Goal: Task Accomplishment & Management: Manage account settings

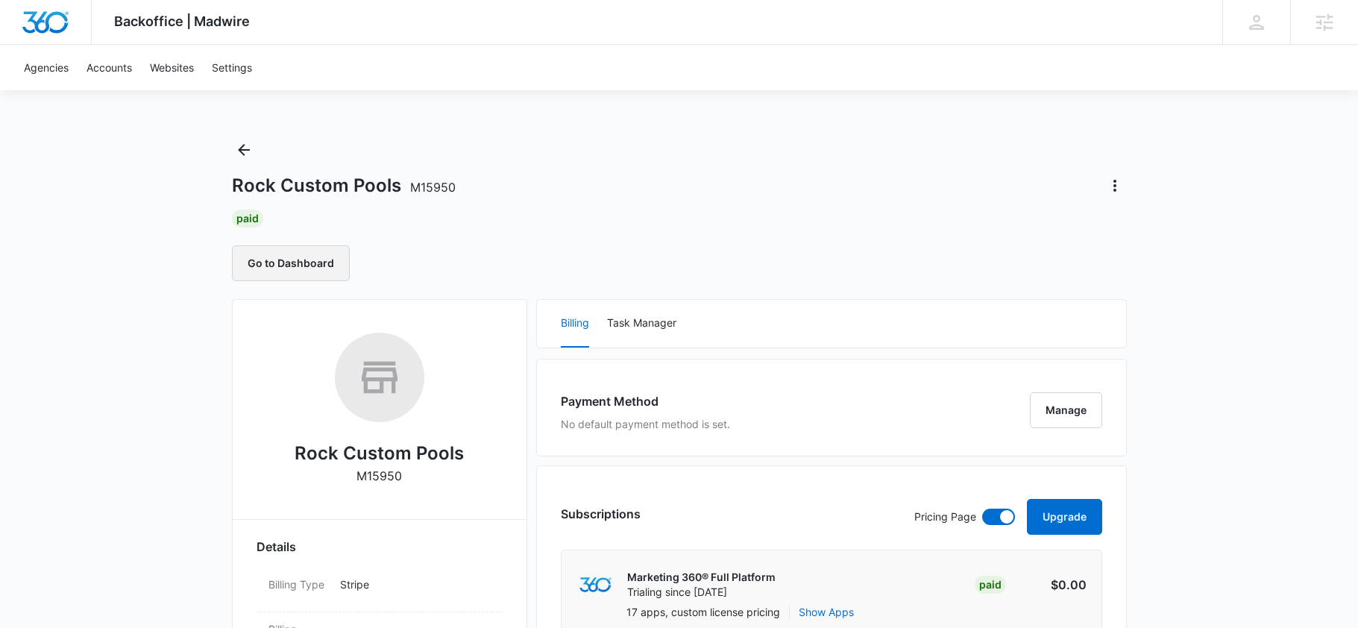
click at [315, 267] on button "Go to Dashboard" at bounding box center [291, 263] width 118 height 36
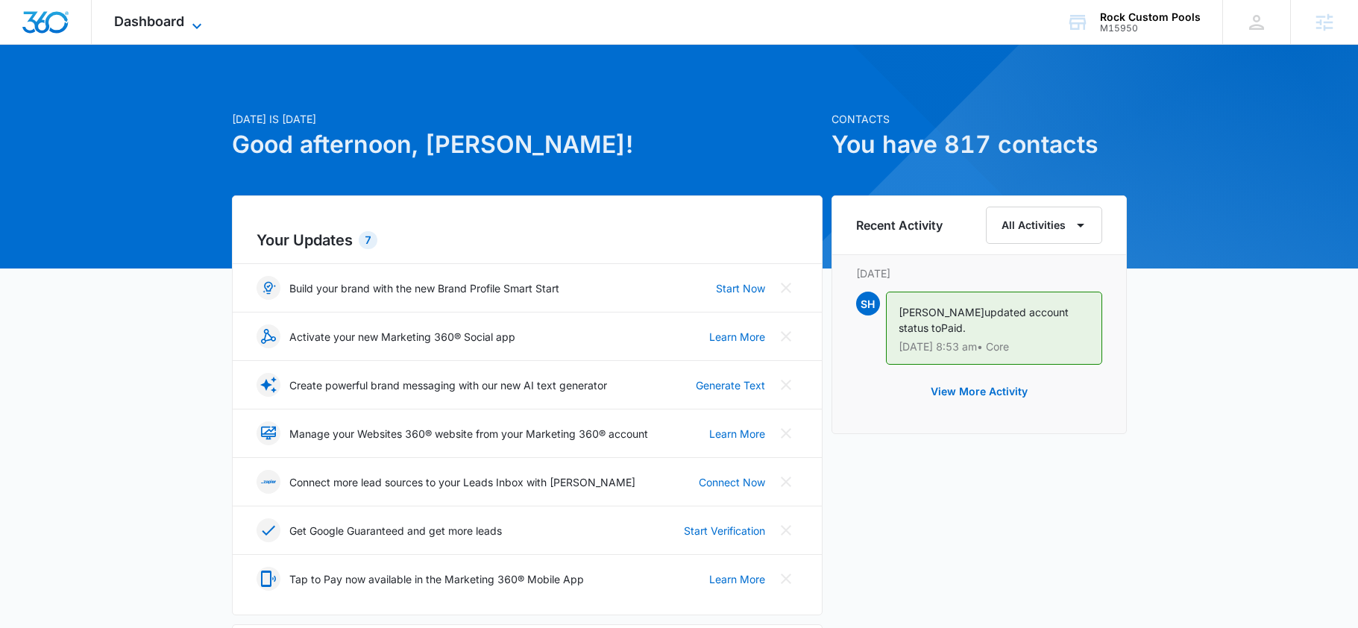
click at [174, 14] on span "Dashboard" at bounding box center [149, 21] width 70 height 16
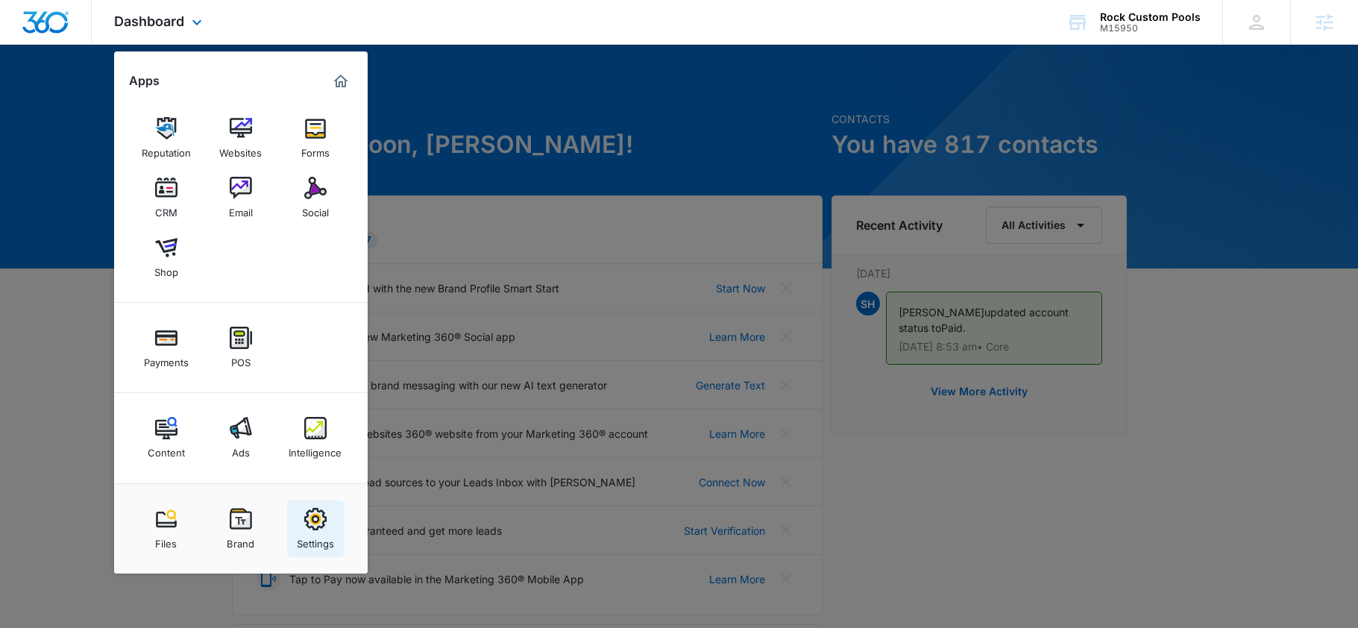
click at [322, 513] on img at bounding box center [315, 519] width 22 height 22
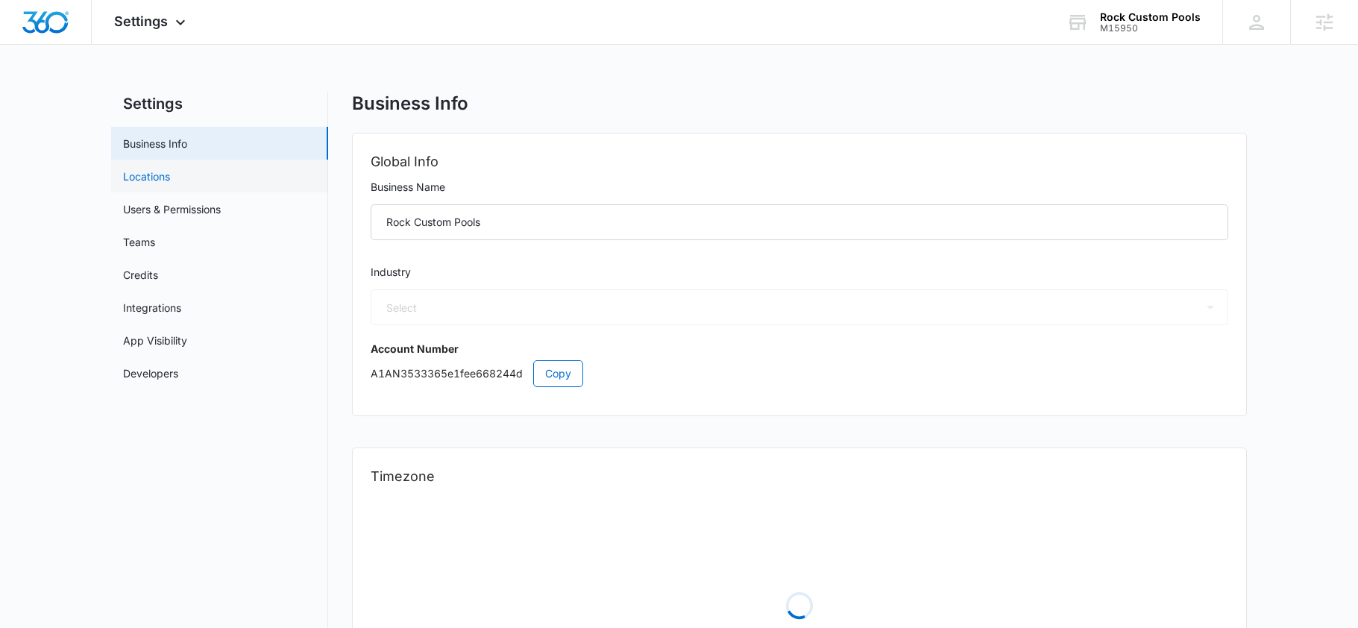
select select "33"
select select "US"
select select "America/[GEOGRAPHIC_DATA]"
click at [198, 211] on link "Users & Permissions" at bounding box center [172, 209] width 98 height 16
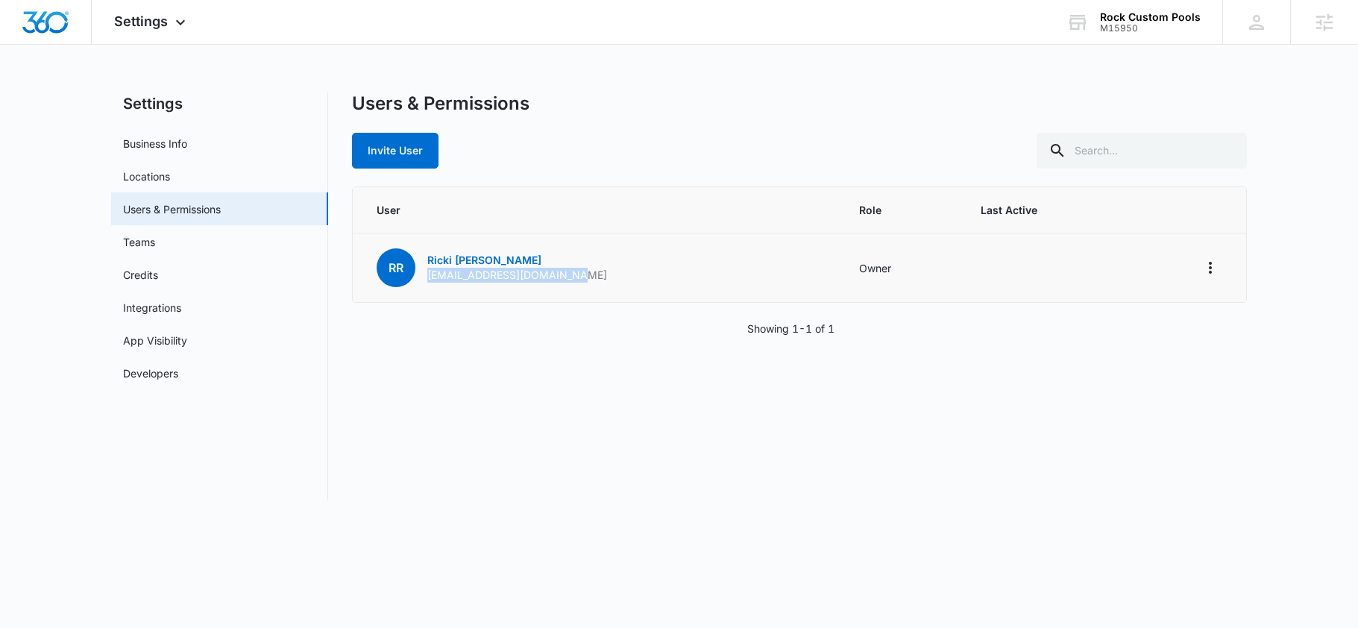
drag, startPoint x: 588, startPoint y: 278, endPoint x: 427, endPoint y: 272, distance: 160.5
click at [427, 272] on td "RR [PERSON_NAME] [PERSON_NAME][EMAIL_ADDRESS][DOMAIN_NAME]" at bounding box center [597, 268] width 489 height 69
copy p "[EMAIL_ADDRESS][DOMAIN_NAME]"
click at [570, 172] on div "Users & Permissions Invite User User Role Last Active RR [PERSON_NAME] [PERSON_…" at bounding box center [799, 297] width 895 height 408
